Goal: Transaction & Acquisition: Register for event/course

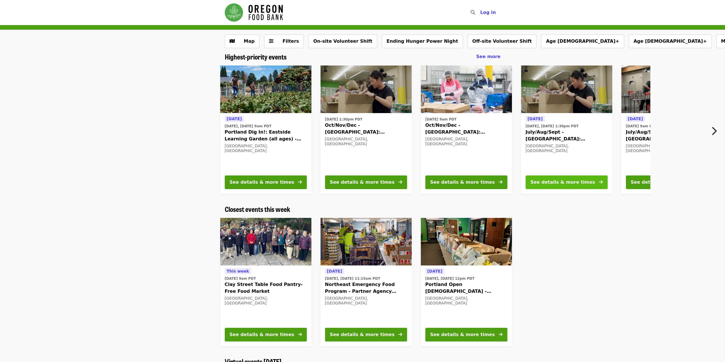
click at [560, 179] on div "See details & more times" at bounding box center [563, 182] width 65 height 7
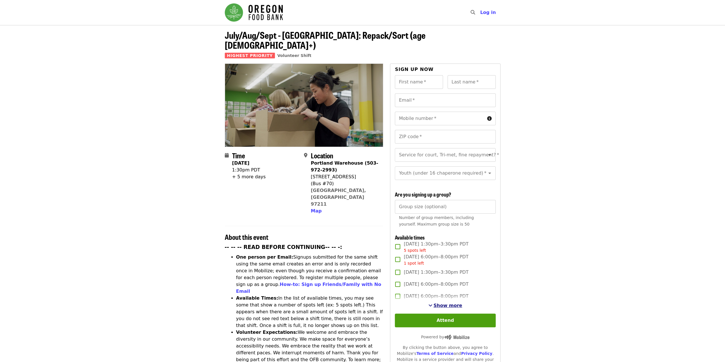
click at [444, 305] on span "Show more" at bounding box center [448, 305] width 29 height 5
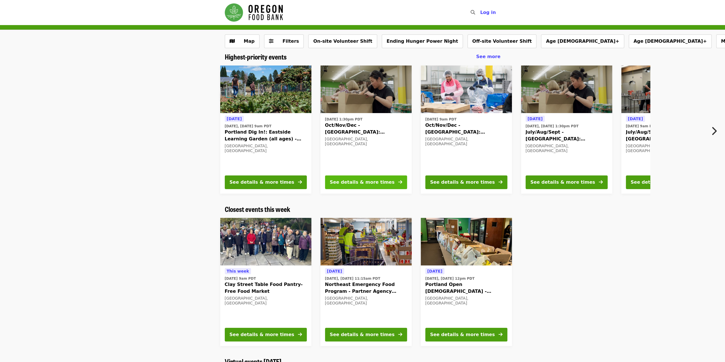
click at [379, 183] on div "See details & more times" at bounding box center [362, 182] width 65 height 7
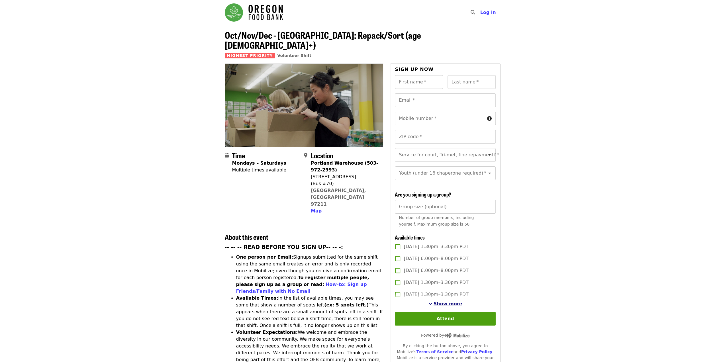
click at [450, 305] on span "Show more" at bounding box center [448, 303] width 29 height 5
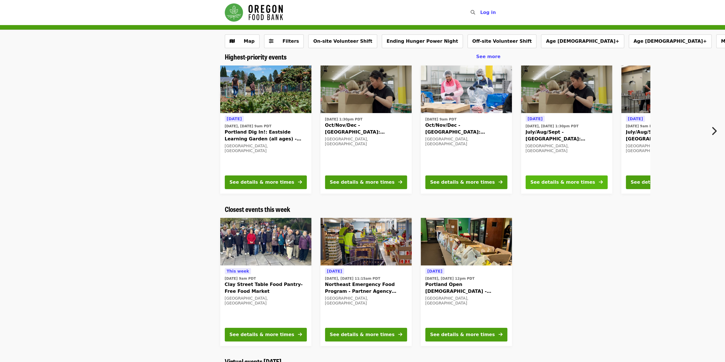
click at [568, 182] on div "See details & more times" at bounding box center [563, 182] width 65 height 7
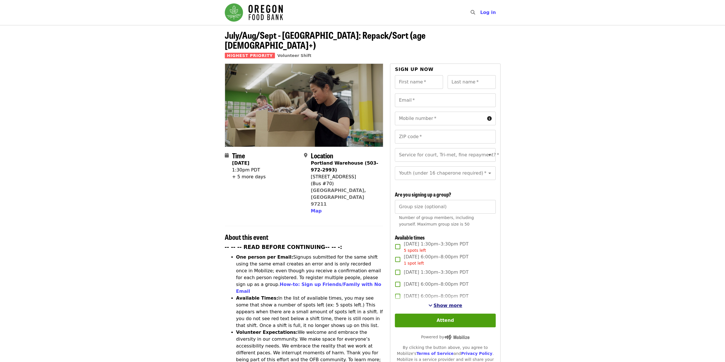
click at [442, 307] on span "Show more" at bounding box center [448, 305] width 29 height 5
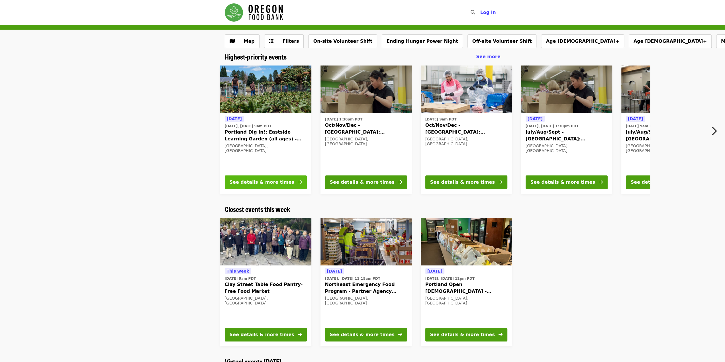
click at [269, 180] on div "See details & more times" at bounding box center [262, 182] width 65 height 7
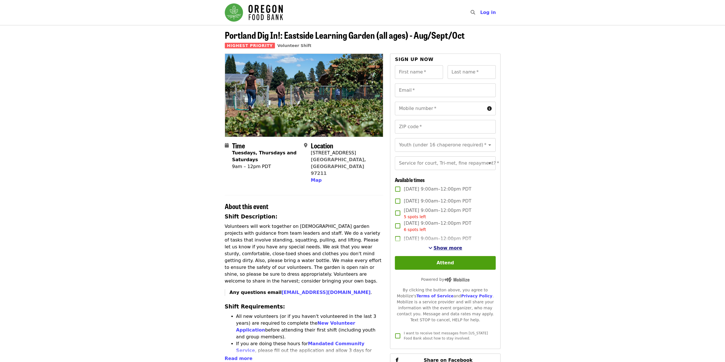
click at [450, 251] on span "Show more" at bounding box center [448, 247] width 29 height 5
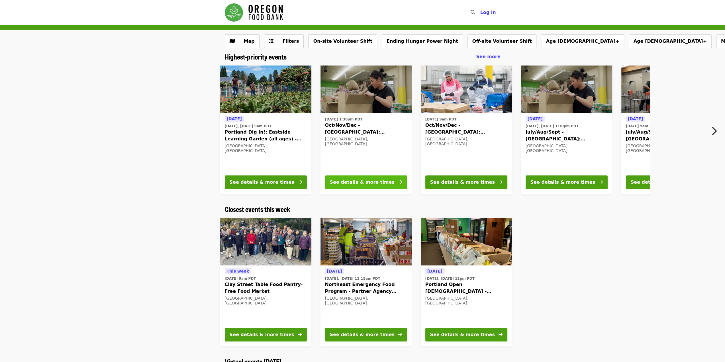
click at [363, 182] on div "See details & more times" at bounding box center [362, 182] width 65 height 7
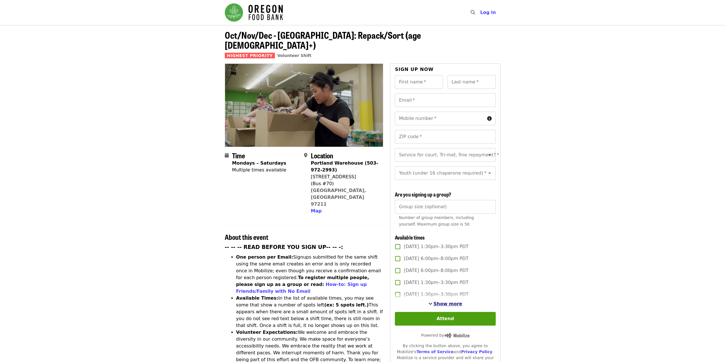
click at [446, 301] on span "Show more" at bounding box center [448, 303] width 29 height 5
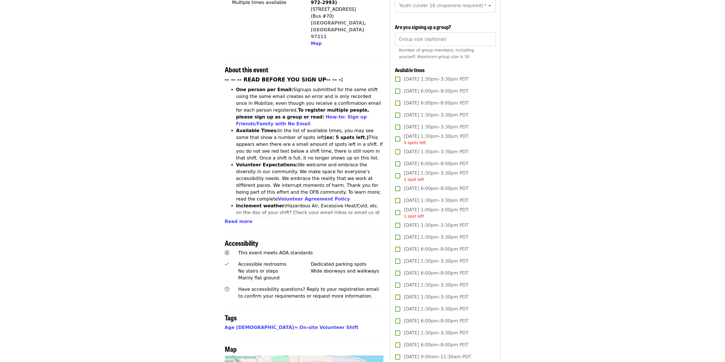
scroll to position [200, 0]
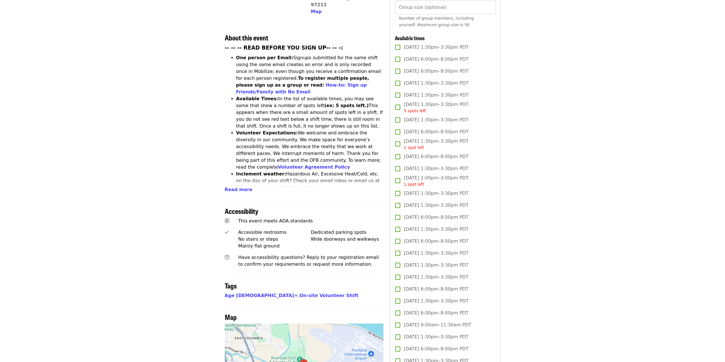
click at [411, 310] on span "[DATE] 6:00pm–8:00pm PDT" at bounding box center [436, 313] width 65 height 7
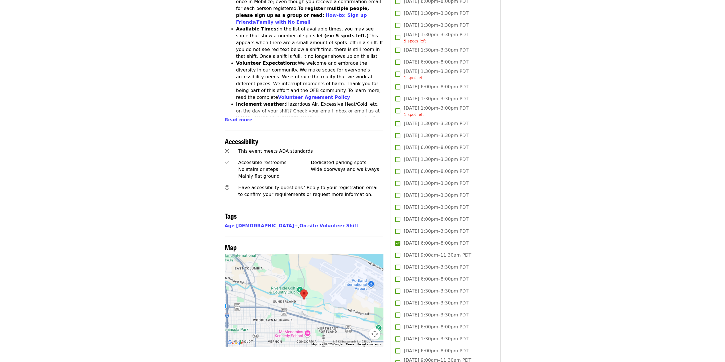
scroll to position [314, 0]
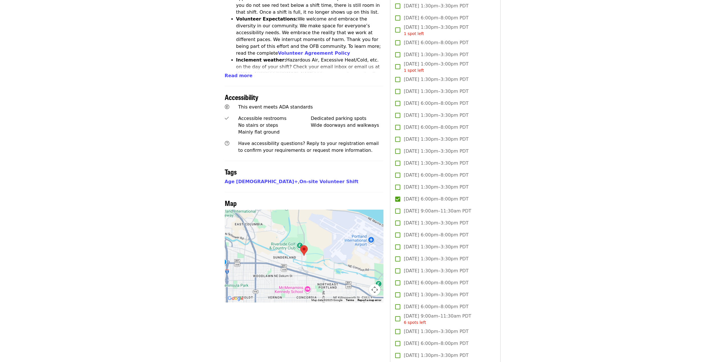
click at [419, 305] on span "[DATE] 6:00pm–8:00pm PDT" at bounding box center [436, 307] width 65 height 7
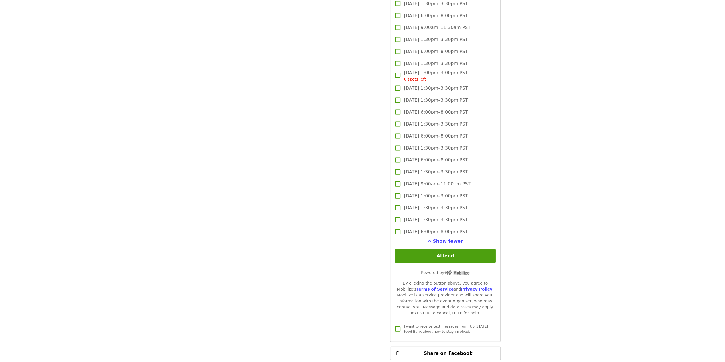
scroll to position [1311, 0]
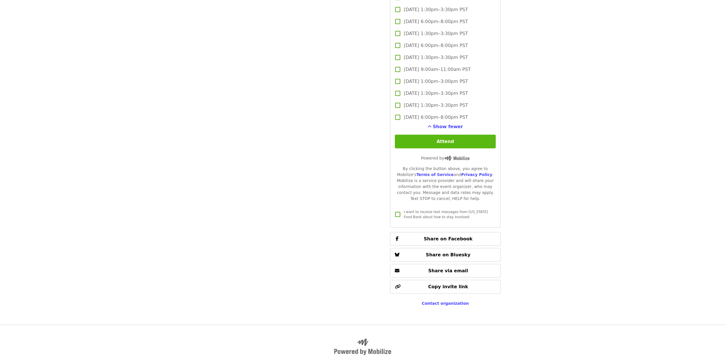
click at [457, 137] on button "Attend" at bounding box center [445, 142] width 101 height 14
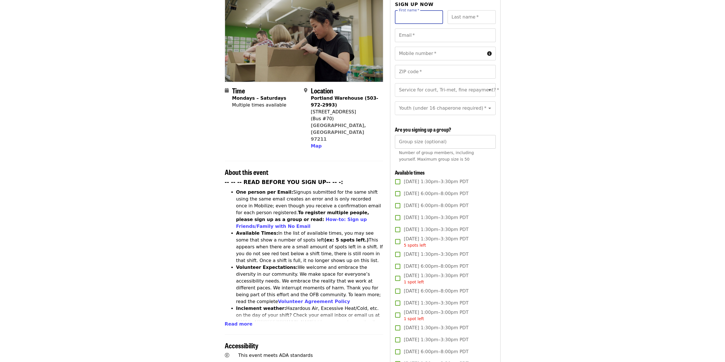
scroll to position [0, 0]
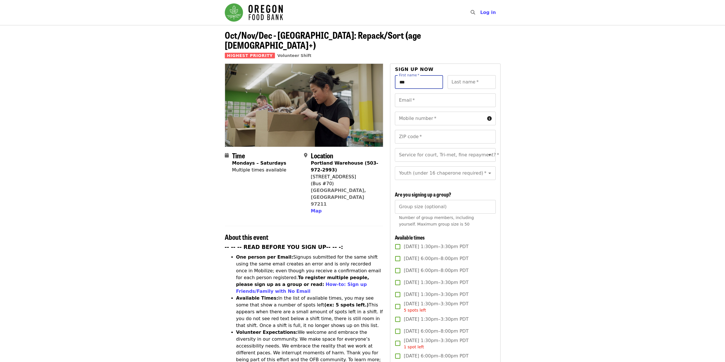
type input "****"
type input "**********"
type input "*****"
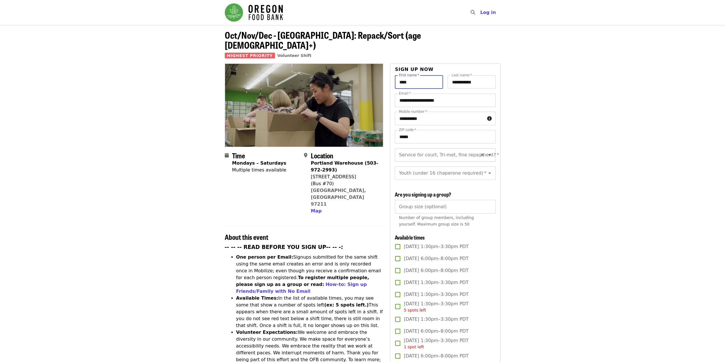
type input "****"
click at [446, 150] on input "Service for court, Tri-met, fine repayment?   *" at bounding box center [439, 155] width 78 height 11
click at [412, 159] on li "No" at bounding box center [443, 160] width 97 height 10
type input "**"
click at [416, 168] on div "Youth (under 16 chaperone required)   * Youth (under 16 chaperone required) *" at bounding box center [445, 173] width 101 height 14
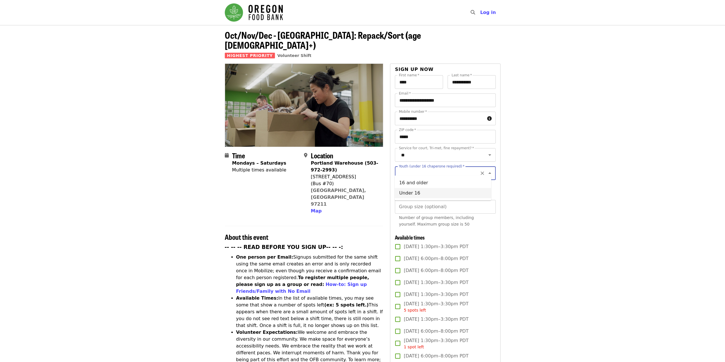
click at [417, 193] on li "Under 16" at bounding box center [443, 193] width 97 height 10
type input "********"
click at [425, 204] on div "Group size (optional) Group size (optional) Number of group members, including …" at bounding box center [445, 215] width 101 height 30
click at [489, 203] on input "*" at bounding box center [445, 207] width 101 height 14
type input "*"
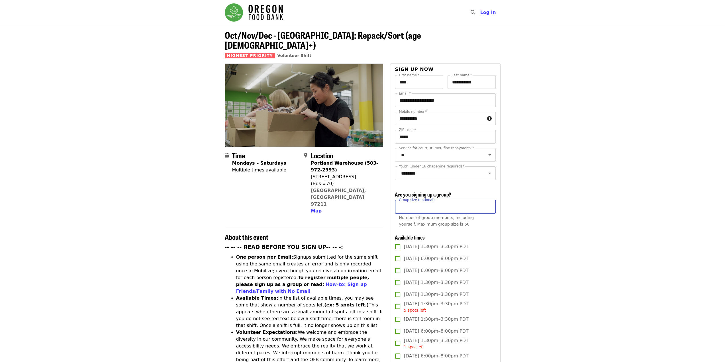
click at [489, 203] on input "*" at bounding box center [445, 207] width 101 height 14
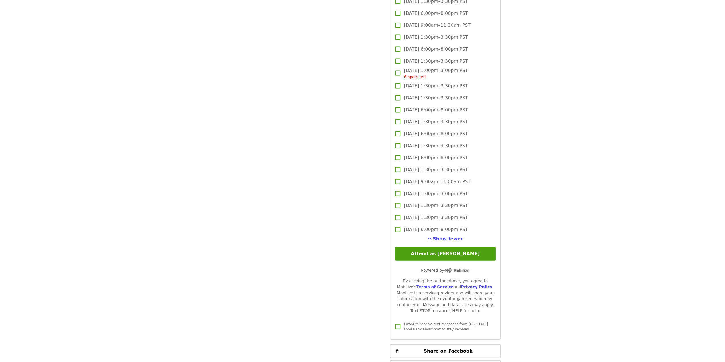
scroll to position [1339, 0]
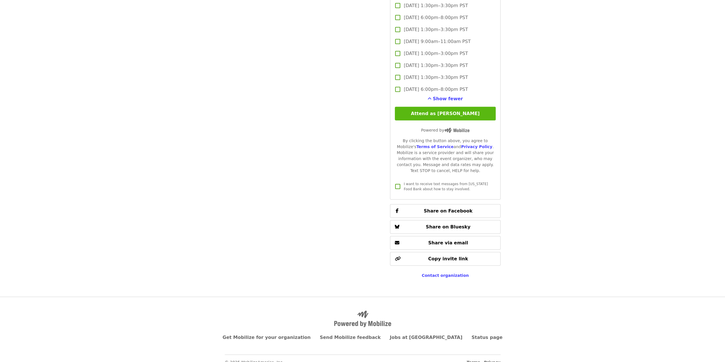
click at [453, 113] on button "Attend as [PERSON_NAME]" at bounding box center [445, 114] width 101 height 14
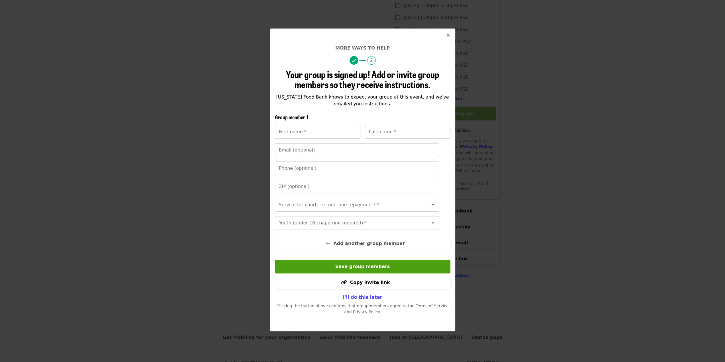
click at [449, 35] on icon "times icon" at bounding box center [448, 35] width 3 height 5
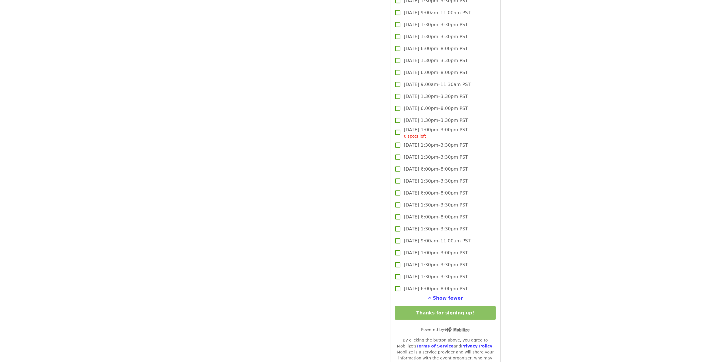
scroll to position [969, 0]
